Goal: Task Accomplishment & Management: Use online tool/utility

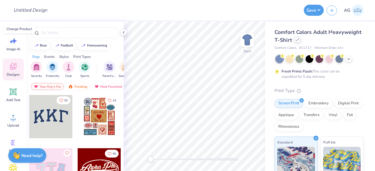
click at [299, 40] on icon at bounding box center [297, 39] width 3 height 3
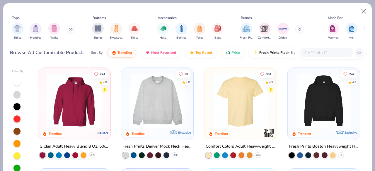
click at [327, 50] on input "text" at bounding box center [325, 52] width 45 height 7
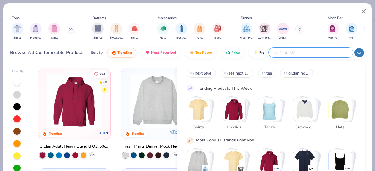
paste input "Gildan G182"
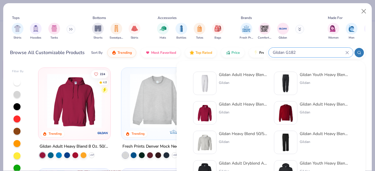
type input "Gildan G182"
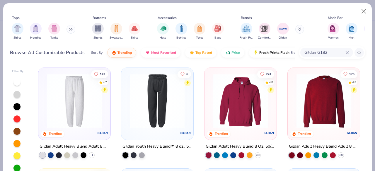
click at [74, 110] on img at bounding box center [74, 101] width 60 height 54
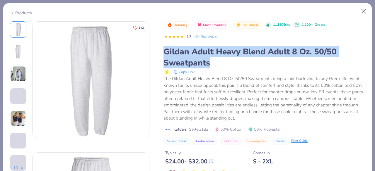
drag, startPoint x: 161, startPoint y: 50, endPoint x: 240, endPoint y: 62, distance: 79.9
copy div "Gildan Adult Heavy Blend Adult 8 Oz. 50/50 Sweatpants"
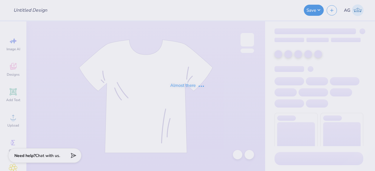
type input "Merch for National Black law Student Association"
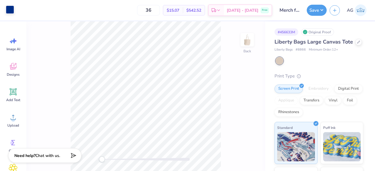
click at [9, 11] on div at bounding box center [10, 10] width 8 height 8
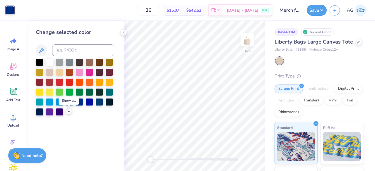
click at [68, 112] on icon at bounding box center [68, 111] width 5 height 5
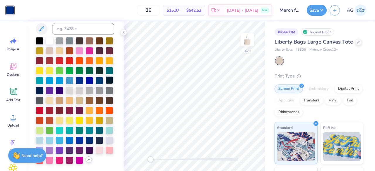
scroll to position [41, 0]
click at [53, 136] on div at bounding box center [50, 140] width 8 height 8
click at [73, 136] on div at bounding box center [70, 140] width 8 height 8
click at [75, 141] on div at bounding box center [79, 140] width 8 height 8
click at [43, 146] on div at bounding box center [40, 150] width 8 height 8
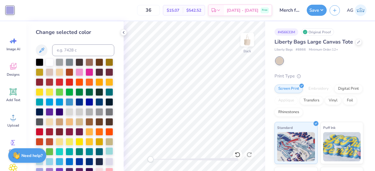
scroll to position [0, 0]
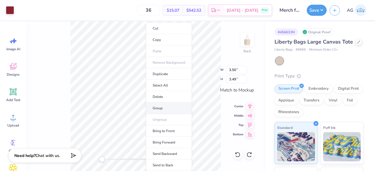
click at [161, 109] on li "Group" at bounding box center [169, 108] width 46 height 11
click at [155, 105] on li "Group" at bounding box center [166, 108] width 46 height 11
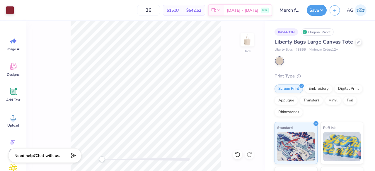
click at [114, 158] on div at bounding box center [146, 160] width 88 height 6
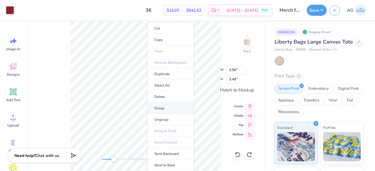
click at [161, 104] on li "Group" at bounding box center [170, 108] width 46 height 11
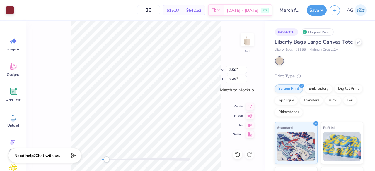
click at [106, 158] on div at bounding box center [146, 160] width 88 height 6
click at [98, 161] on div "Back" at bounding box center [145, 96] width 238 height 150
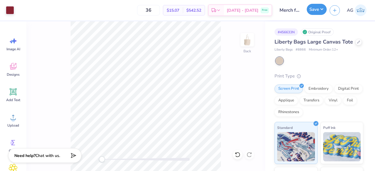
click at [322, 7] on button "Save" at bounding box center [316, 9] width 20 height 11
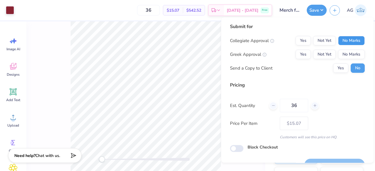
click at [346, 43] on button "No Marks" at bounding box center [351, 40] width 27 height 9
drag, startPoint x: 347, startPoint y: 55, endPoint x: 342, endPoint y: 73, distance: 18.3
click at [347, 55] on button "No Marks" at bounding box center [351, 54] width 27 height 9
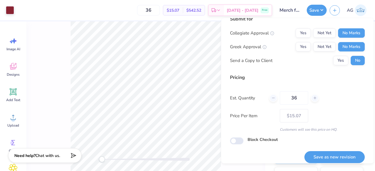
scroll to position [13, 0]
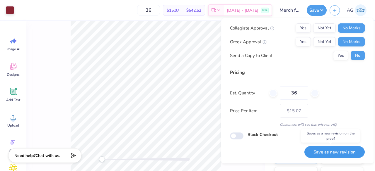
click at [329, 150] on button "Save as new revision" at bounding box center [334, 152] width 60 height 12
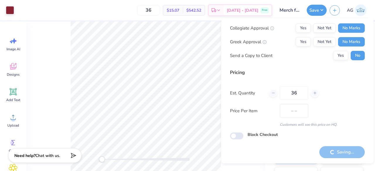
type input "$15.07"
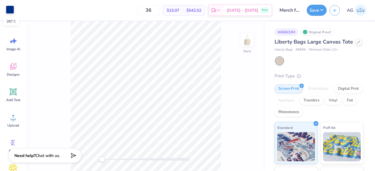
click at [6, 7] on div at bounding box center [10, 10] width 8 height 8
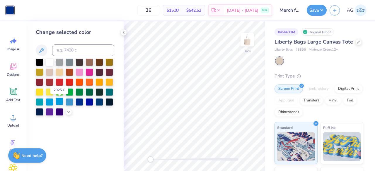
click at [62, 102] on div at bounding box center [60, 102] width 8 height 8
click at [53, 103] on div at bounding box center [50, 102] width 8 height 8
click at [67, 112] on icon at bounding box center [68, 111] width 5 height 5
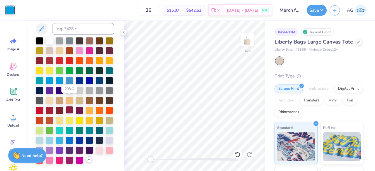
scroll to position [41, 0]
click at [73, 136] on div at bounding box center [70, 140] width 8 height 8
click at [75, 137] on div at bounding box center [79, 140] width 8 height 8
click at [85, 141] on div at bounding box center [89, 140] width 8 height 8
